Goal: Task Accomplishment & Management: Manage account settings

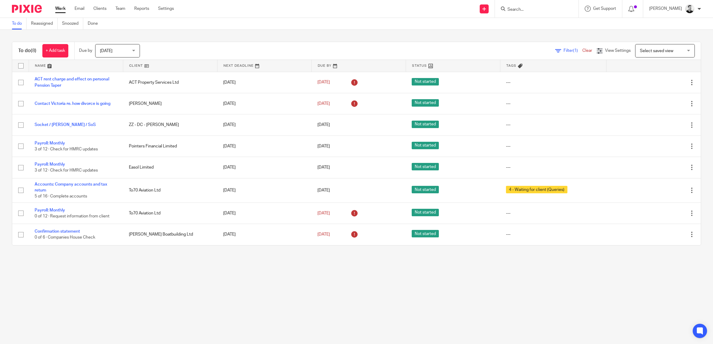
click at [541, 10] on input "Search" at bounding box center [534, 9] width 54 height 5
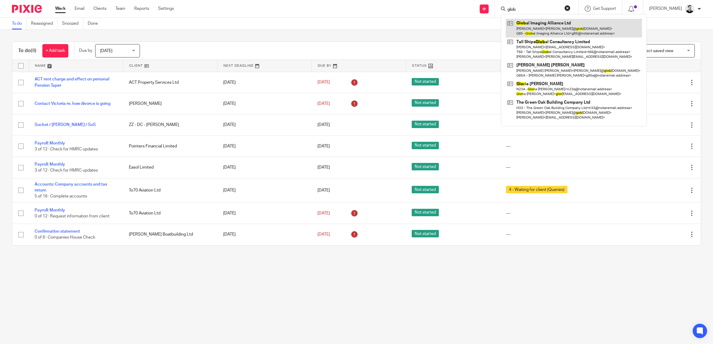
type input "glob"
click at [545, 30] on link at bounding box center [574, 28] width 136 height 18
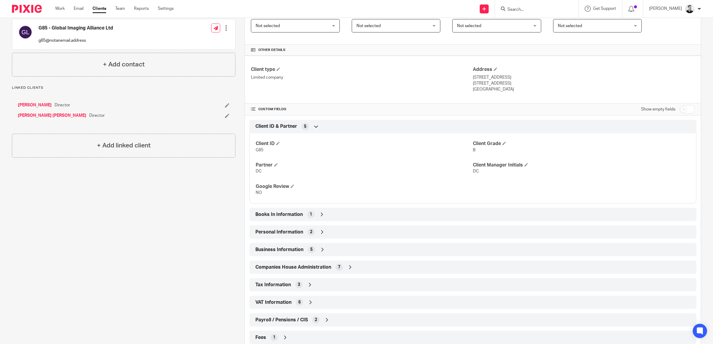
scroll to position [131, 0]
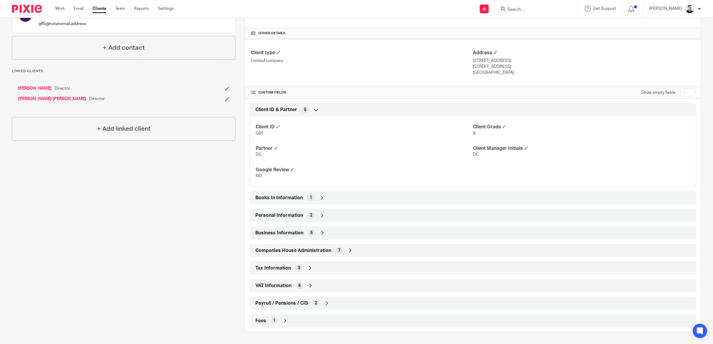
click at [679, 92] on input "checkbox" at bounding box center [686, 93] width 15 height 8
checkbox input "true"
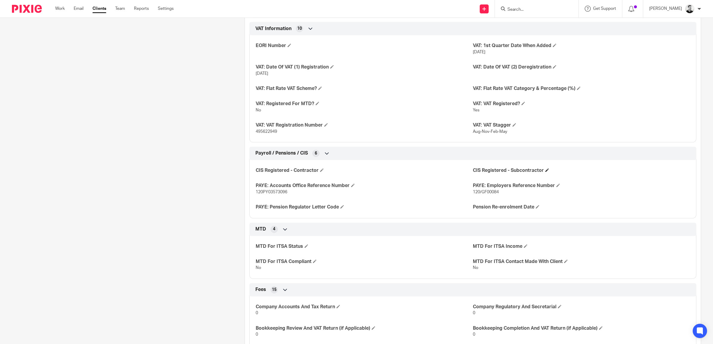
scroll to position [877, 0]
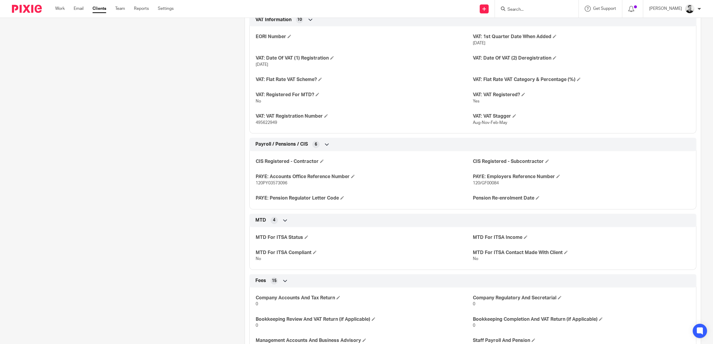
click at [483, 183] on span "120/GF00084" at bounding box center [486, 183] width 26 height 4
drag, startPoint x: 483, startPoint y: 183, endPoint x: 493, endPoint y: 184, distance: 9.7
click at [493, 184] on span "120/GF00084" at bounding box center [486, 183] width 26 height 4
drag, startPoint x: 493, startPoint y: 184, endPoint x: 499, endPoint y: 186, distance: 6.1
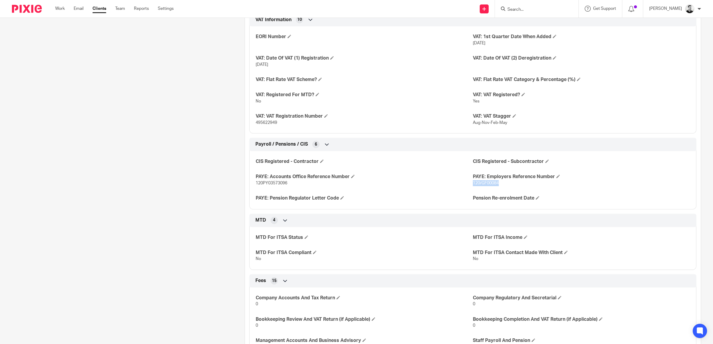
click at [499, 186] on p "120/GF00084" at bounding box center [581, 183] width 217 height 6
copy span "120/GF00084"
click at [61, 8] on link "Work" at bounding box center [60, 9] width 10 height 6
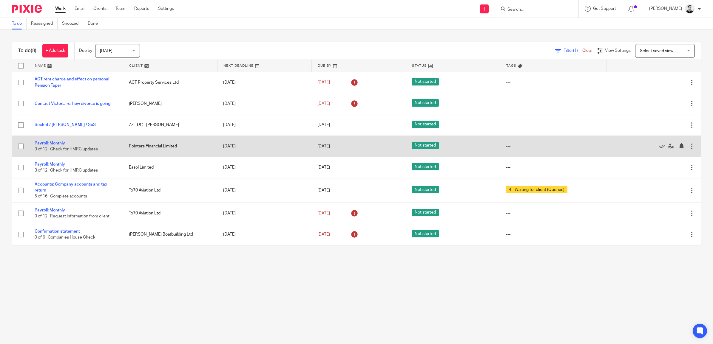
click at [59, 143] on link "Payroll: Monthly" at bounding box center [50, 143] width 30 height 4
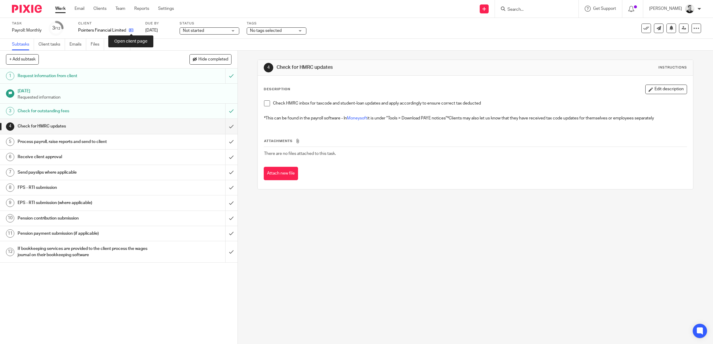
click at [130, 29] on icon at bounding box center [131, 30] width 4 height 4
click at [220, 127] on input "submit" at bounding box center [118, 126] width 237 height 15
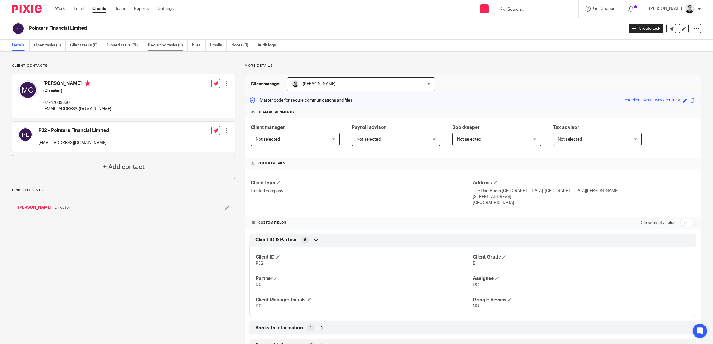
click at [180, 44] on link "Recurring tasks (9)" at bounding box center [168, 46] width 40 height 12
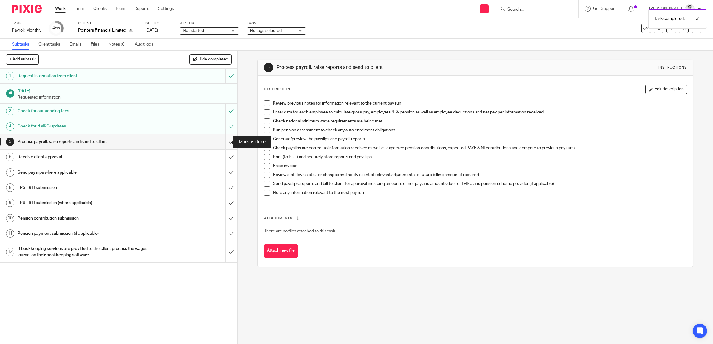
click at [221, 139] on input "submit" at bounding box center [118, 142] width 237 height 15
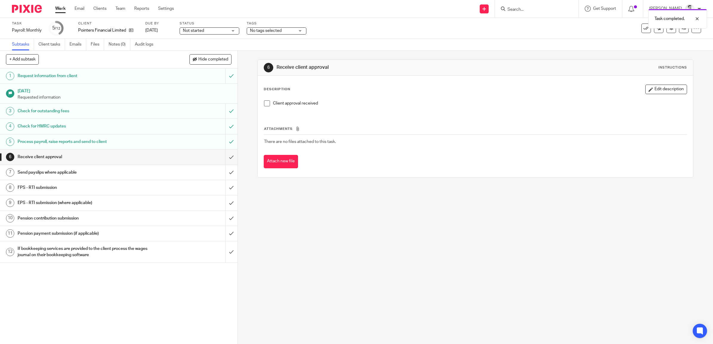
click at [285, 33] on span "No tags selected" at bounding box center [272, 31] width 45 height 6
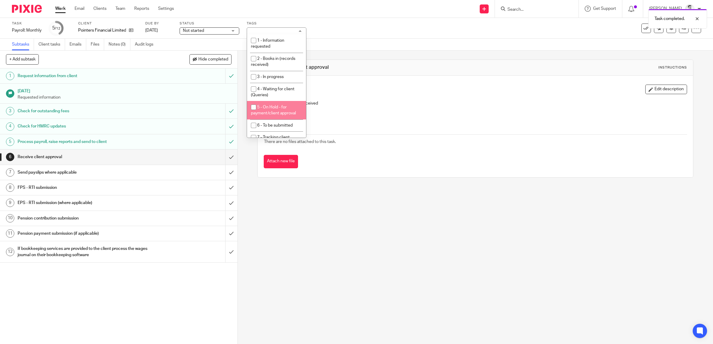
click at [280, 108] on span "5 - On Hold - for payment/client approval" at bounding box center [273, 110] width 45 height 10
checkbox input "true"
click at [333, 42] on div "Subtasks Client tasks Emails Files Notes (0) Audit logs" at bounding box center [356, 45] width 713 height 12
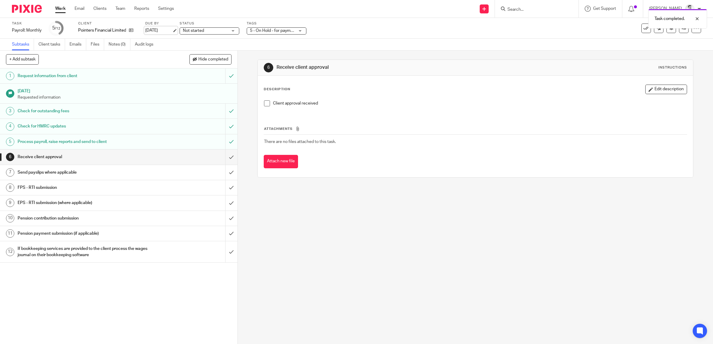
click at [156, 32] on link "[DATE]" at bounding box center [158, 30] width 27 height 6
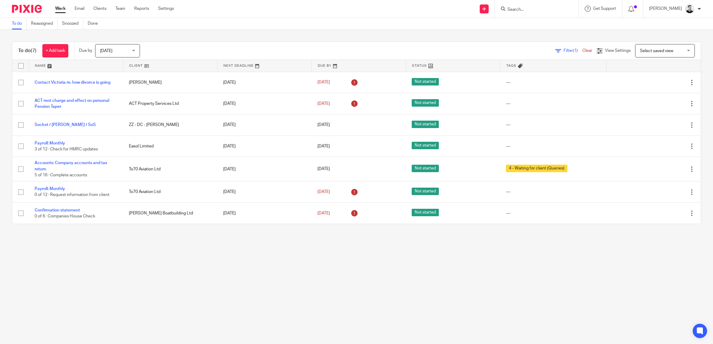
click at [520, 7] on input "Search" at bounding box center [534, 9] width 54 height 5
type input "p32"
click at [539, 30] on link at bounding box center [568, 28] width 124 height 18
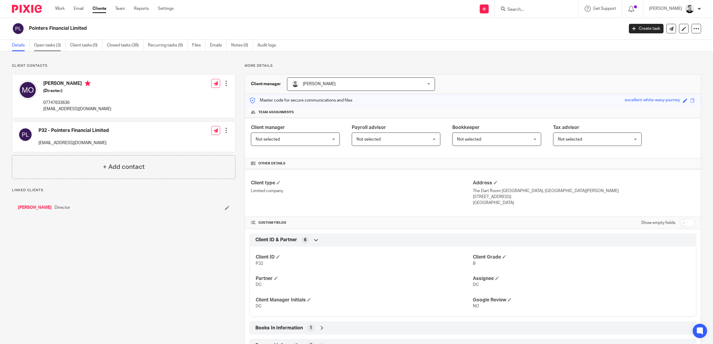
click at [51, 46] on link "Open tasks (3)" at bounding box center [50, 46] width 32 height 12
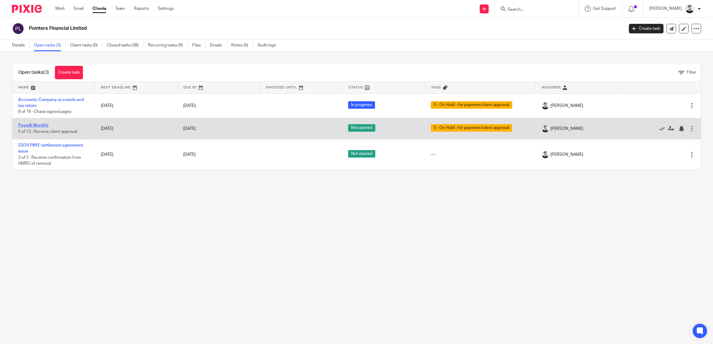
click at [40, 127] on link "Payroll: Monthly" at bounding box center [33, 125] width 30 height 4
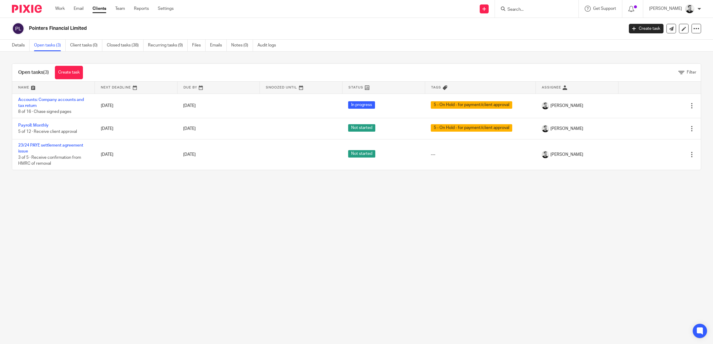
click at [63, 5] on div "Work Email Clients Team Reports Settings Work Email Clients Team Reports Settin…" at bounding box center [115, 9] width 133 height 18
click at [61, 7] on link "Work" at bounding box center [60, 9] width 10 height 6
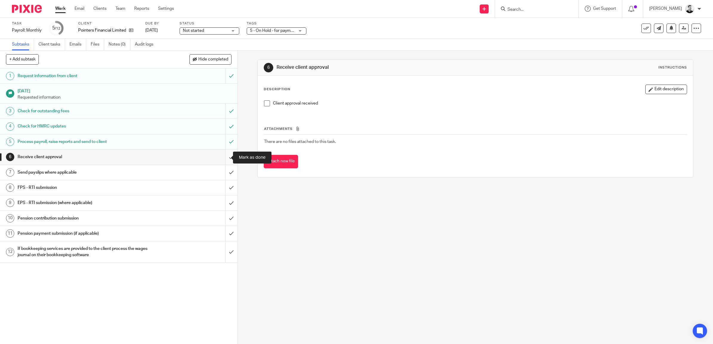
click at [222, 156] on input "submit" at bounding box center [118, 157] width 237 height 15
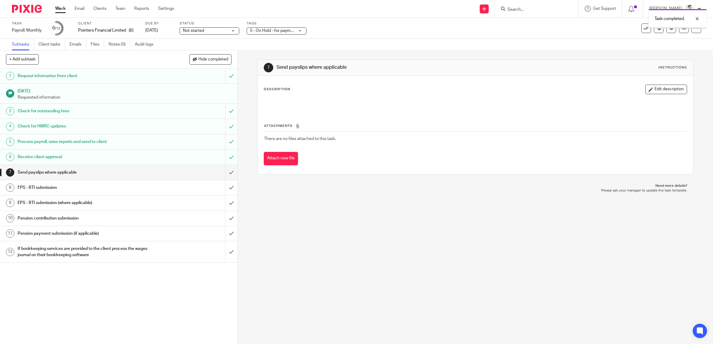
click at [284, 30] on span "5 - On Hold - for payment/client approval" at bounding box center [287, 31] width 75 height 4
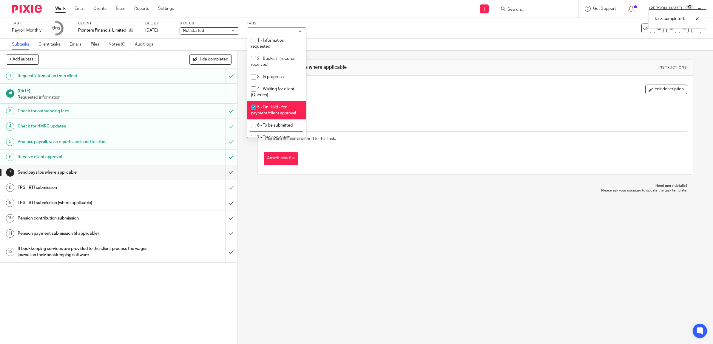
click at [270, 107] on span "5 - On Hold - for payment/client approval" at bounding box center [273, 110] width 45 height 10
checkbox input "false"
click at [273, 122] on li "6 - To be submitted" at bounding box center [276, 126] width 59 height 12
checkbox input "true"
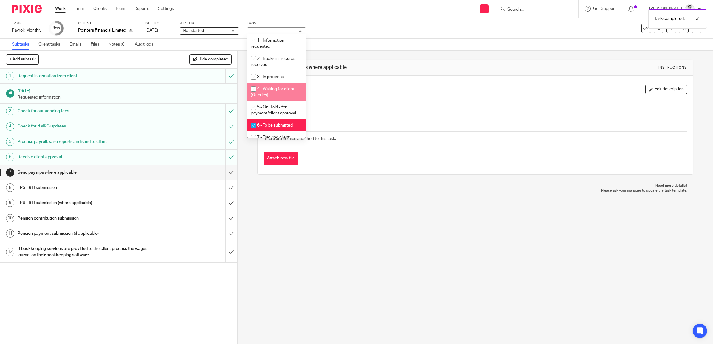
drag, startPoint x: 349, startPoint y: 30, endPoint x: 325, endPoint y: 14, distance: 29.0
click at [349, 29] on div "Task Payroll: Monthly Save Payroll: Monthly 6 /12 Client Pointers Financial Lim…" at bounding box center [299, 28] width 574 height 14
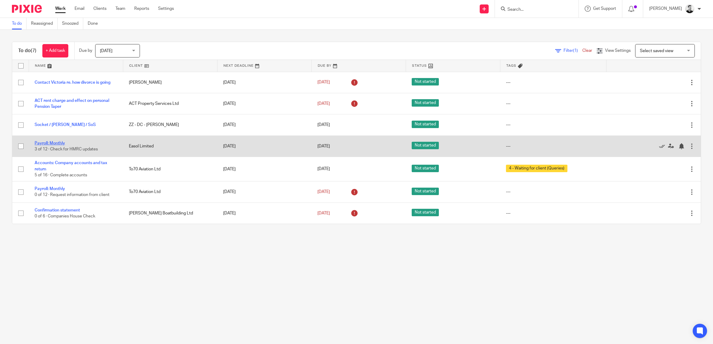
click at [58, 143] on link "Payroll: Monthly" at bounding box center [50, 143] width 30 height 4
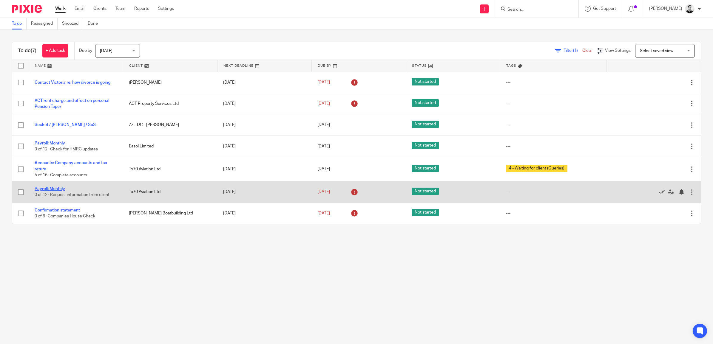
click at [61, 189] on link "Payroll: Monthly" at bounding box center [50, 189] width 30 height 4
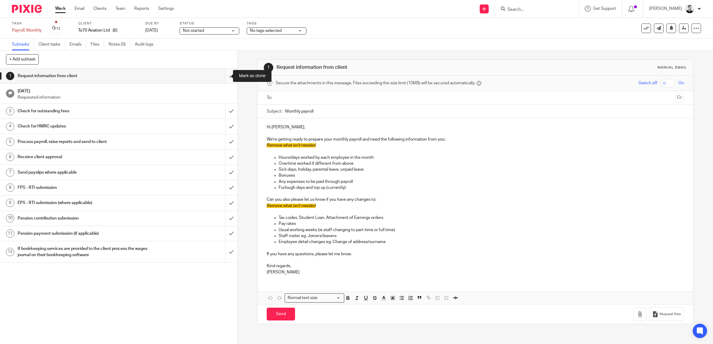
click at [224, 78] on input "submit" at bounding box center [118, 76] width 237 height 15
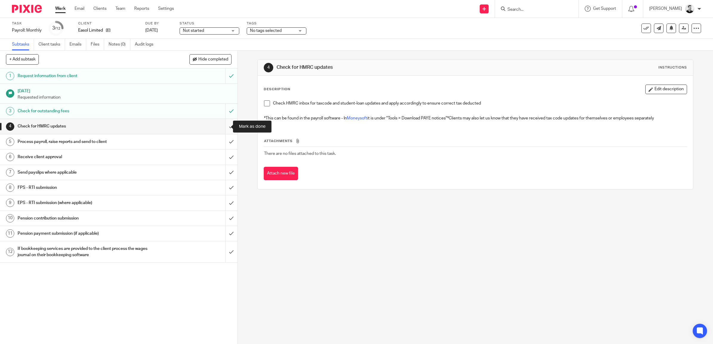
click at [223, 125] on input "submit" at bounding box center [118, 126] width 237 height 15
click at [221, 127] on input "submit" at bounding box center [118, 126] width 237 height 15
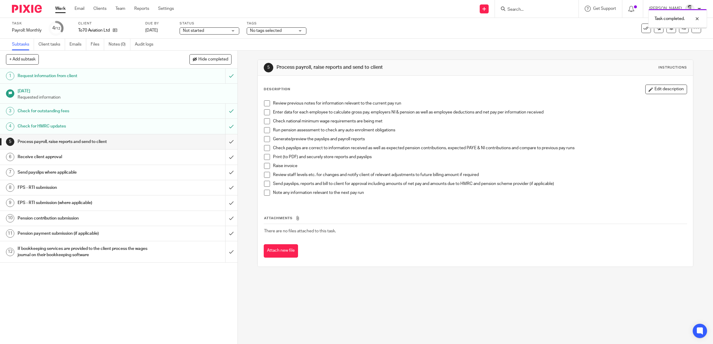
click at [225, 140] on input "submit" at bounding box center [118, 142] width 237 height 15
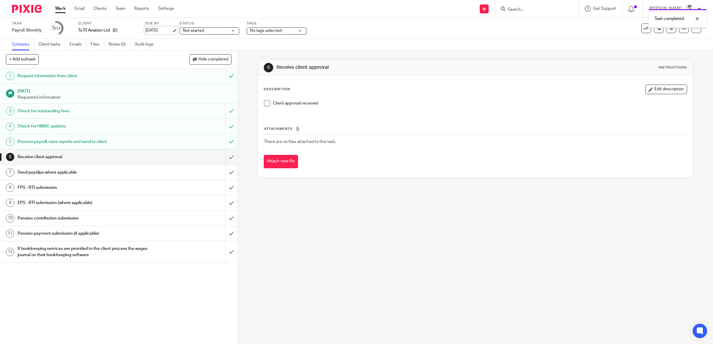
click at [164, 28] on link "[DATE]" at bounding box center [158, 30] width 27 height 6
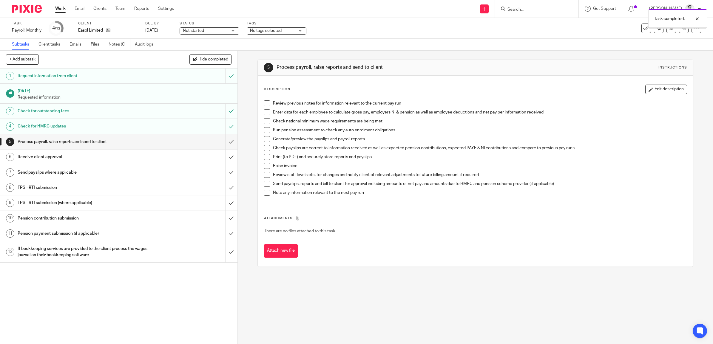
click at [288, 27] on div "No tags selected" at bounding box center [277, 30] width 60 height 7
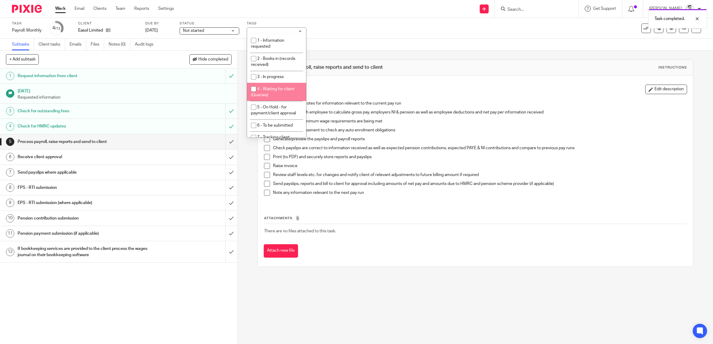
click at [276, 91] on li "4 - Waiting for client (Queries)" at bounding box center [276, 92] width 59 height 18
checkbox input "true"
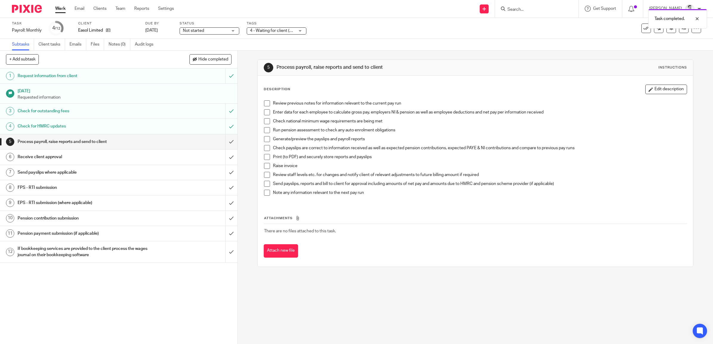
click at [337, 28] on div "Task Payroll: Monthly Save Payroll: Monthly 4 /12 Client Easol Limited Due by […" at bounding box center [299, 28] width 574 height 14
